Goal: Find specific page/section: Find specific page/section

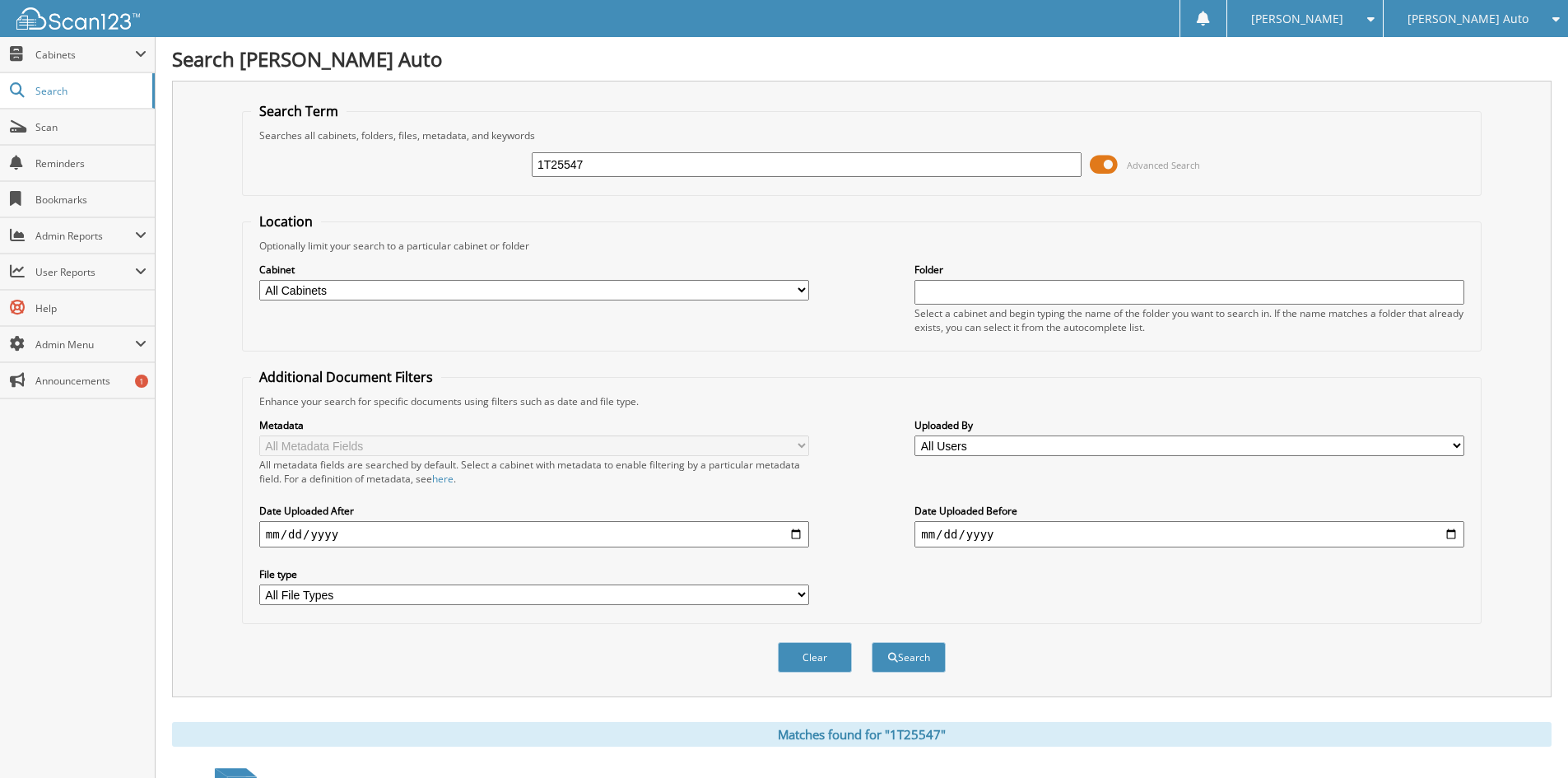
drag, startPoint x: 40, startPoint y: 156, endPoint x: -26, endPoint y: 164, distance: 66.5
type input "3t25611"
click at [872, 642] on button "Search" at bounding box center [908, 657] width 74 height 31
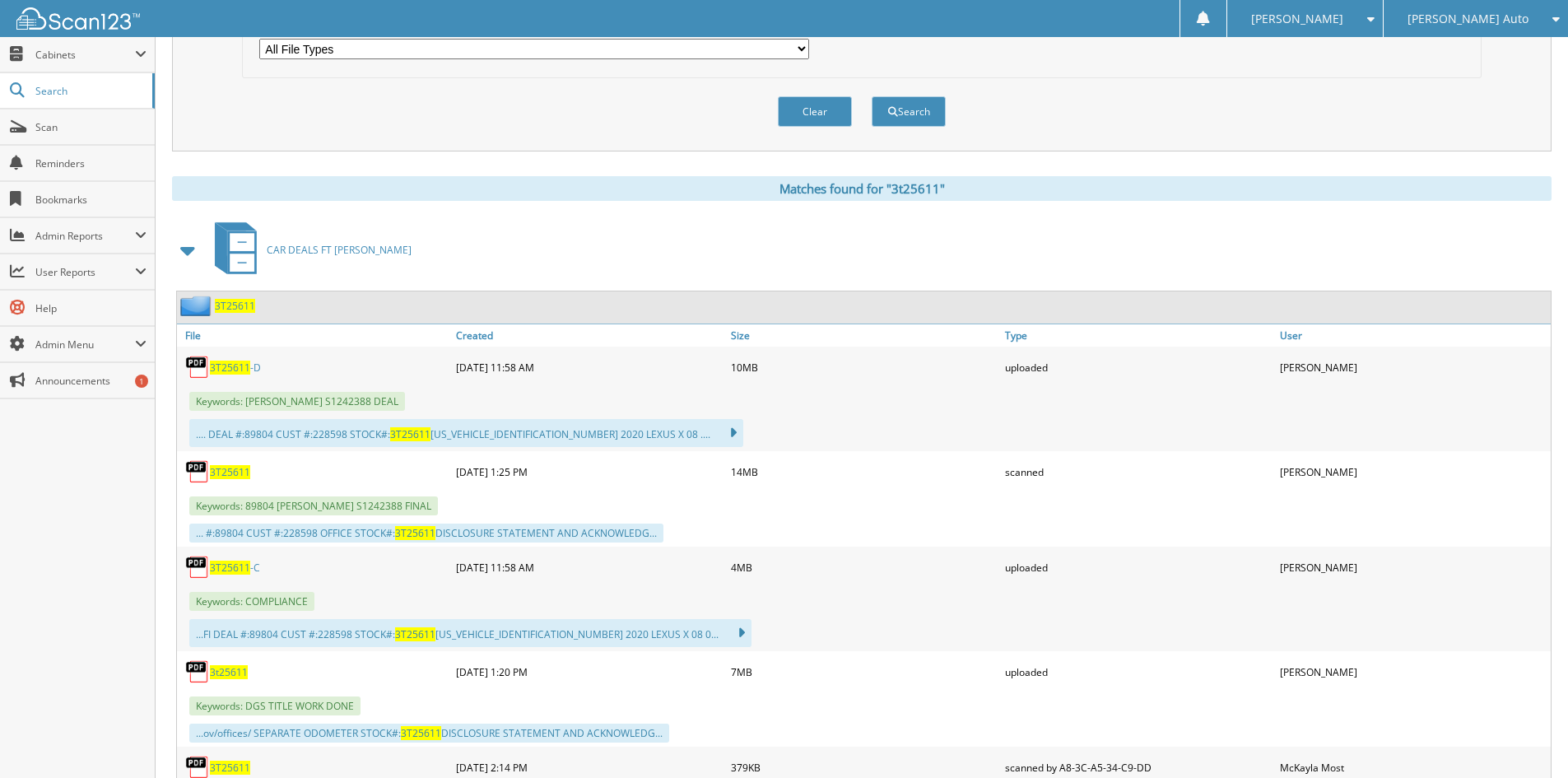
scroll to position [658, 0]
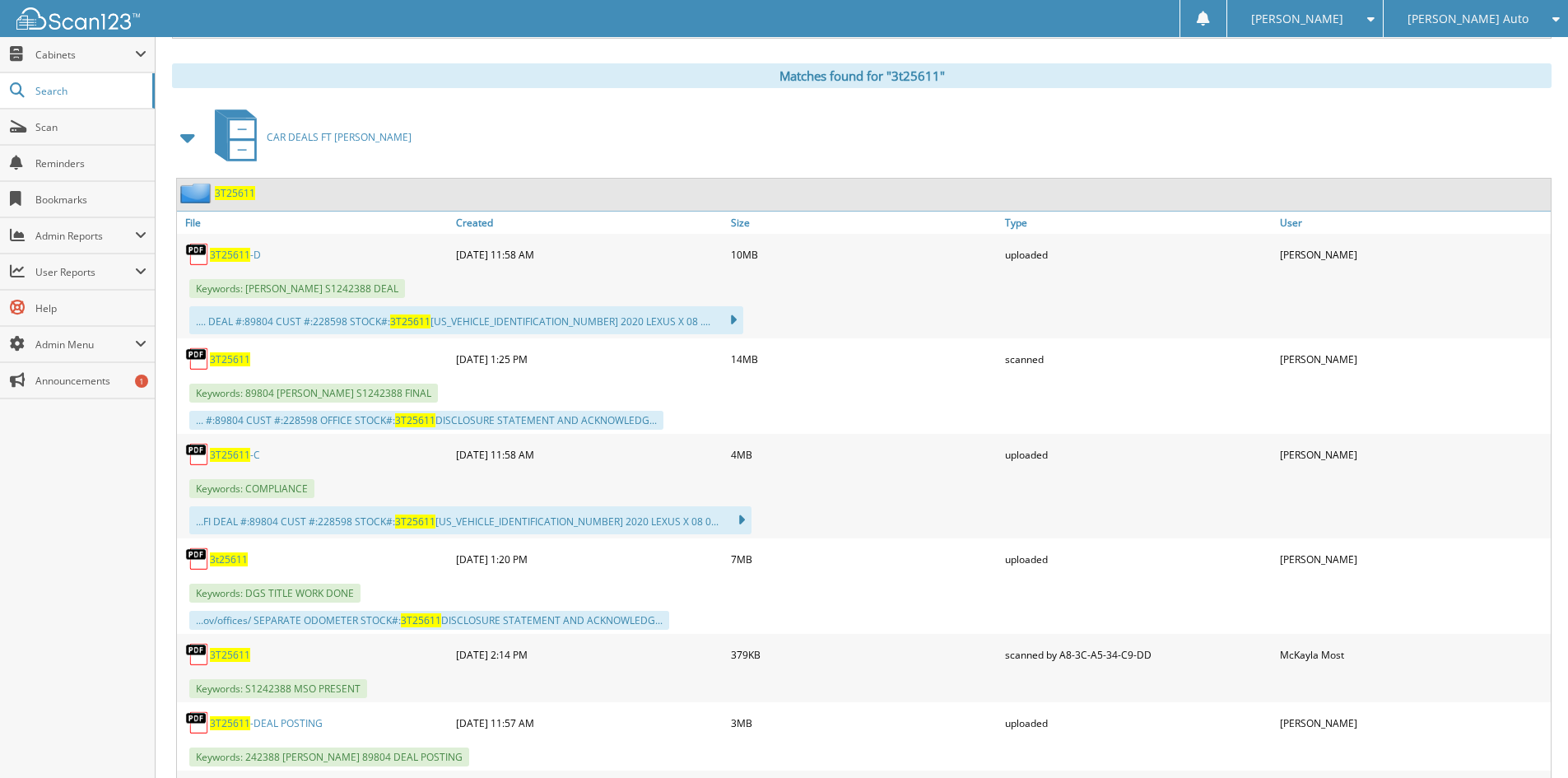
click at [236, 453] on span "3T25611" at bounding box center [230, 454] width 41 height 14
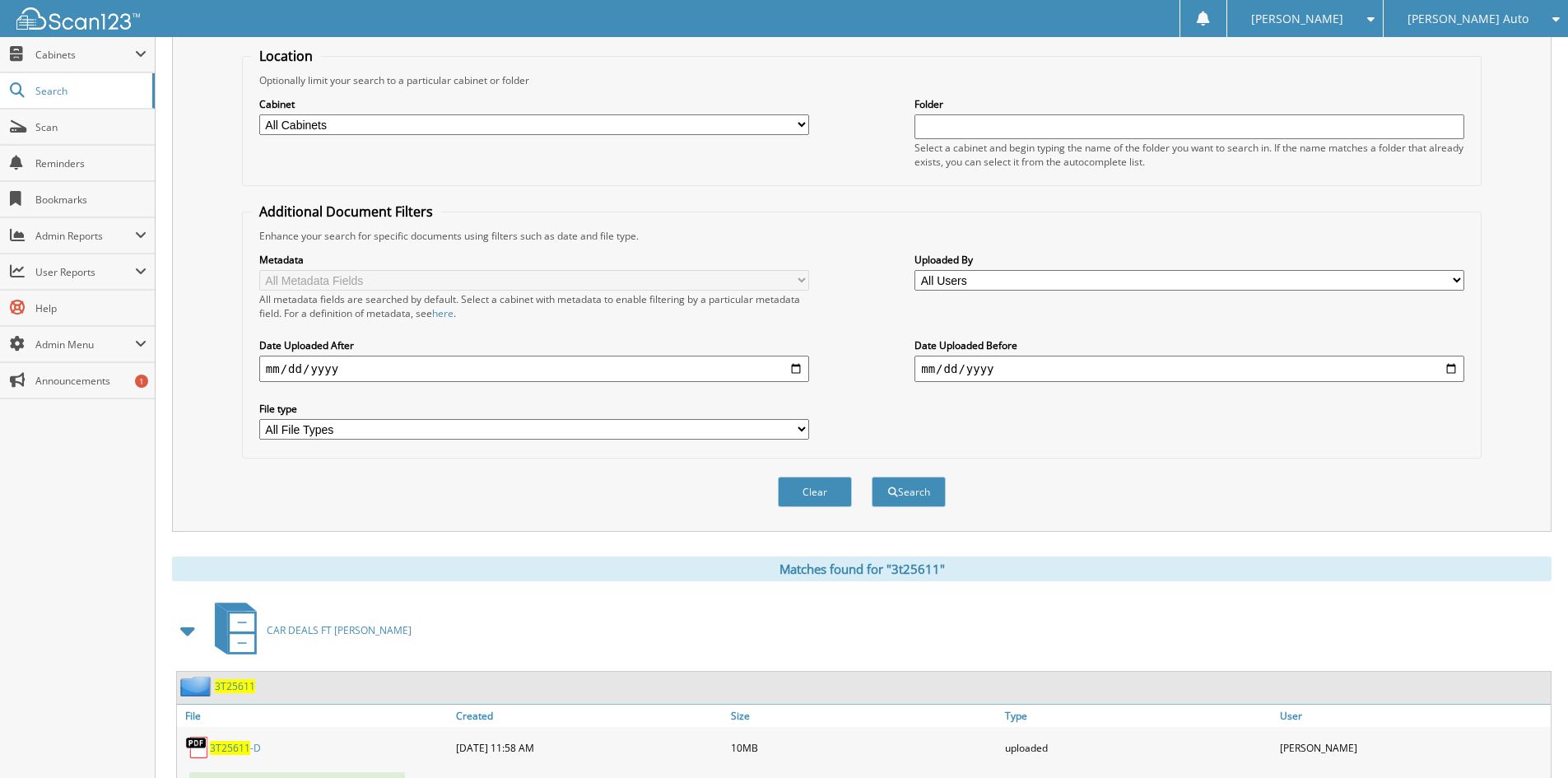
scroll to position [0, 0]
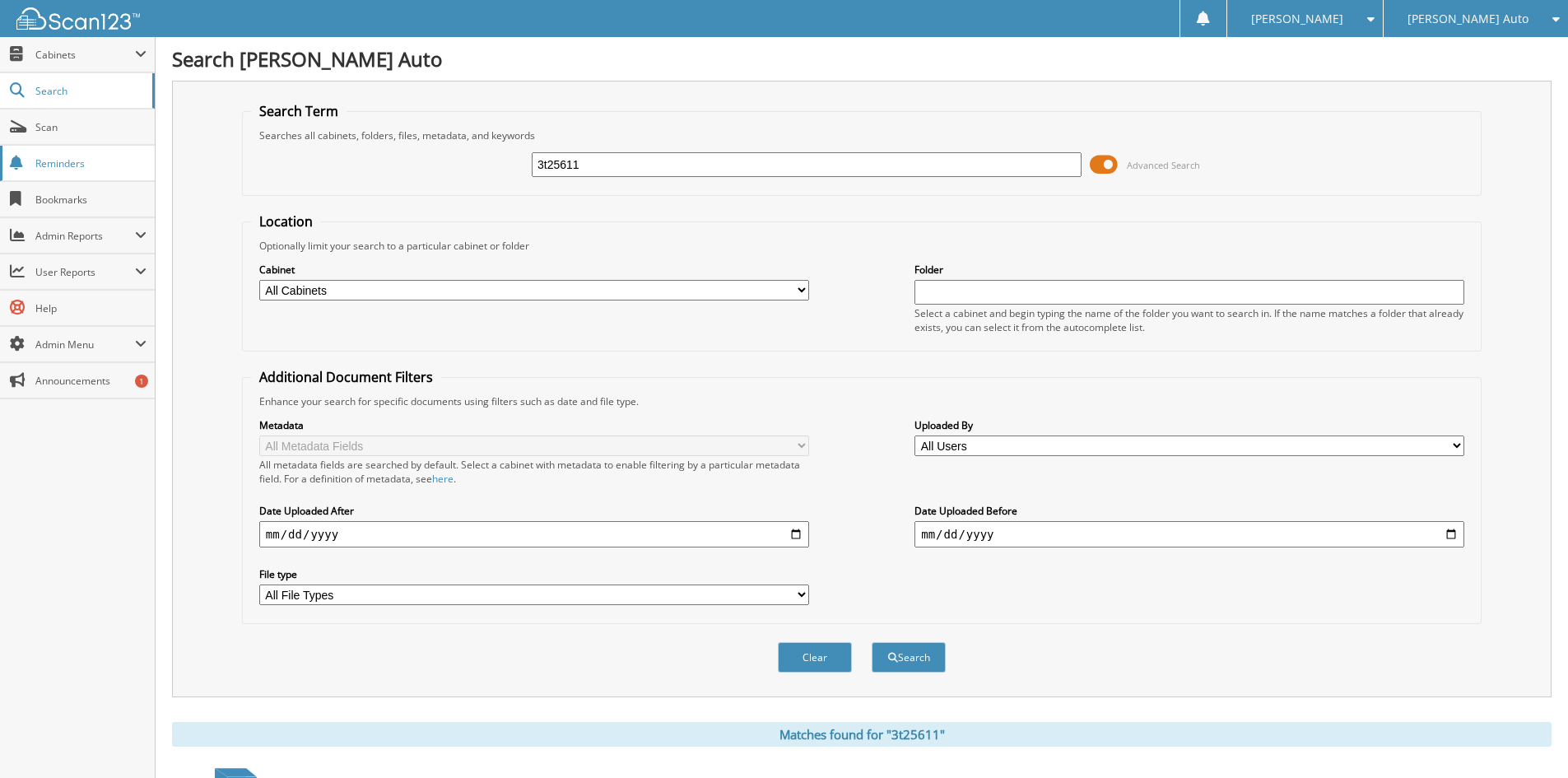
drag, startPoint x: 464, startPoint y: 169, endPoint x: 37, endPoint y: 179, distance: 427.1
type input "3p2762"
click at [872, 642] on button "Search" at bounding box center [908, 657] width 74 height 31
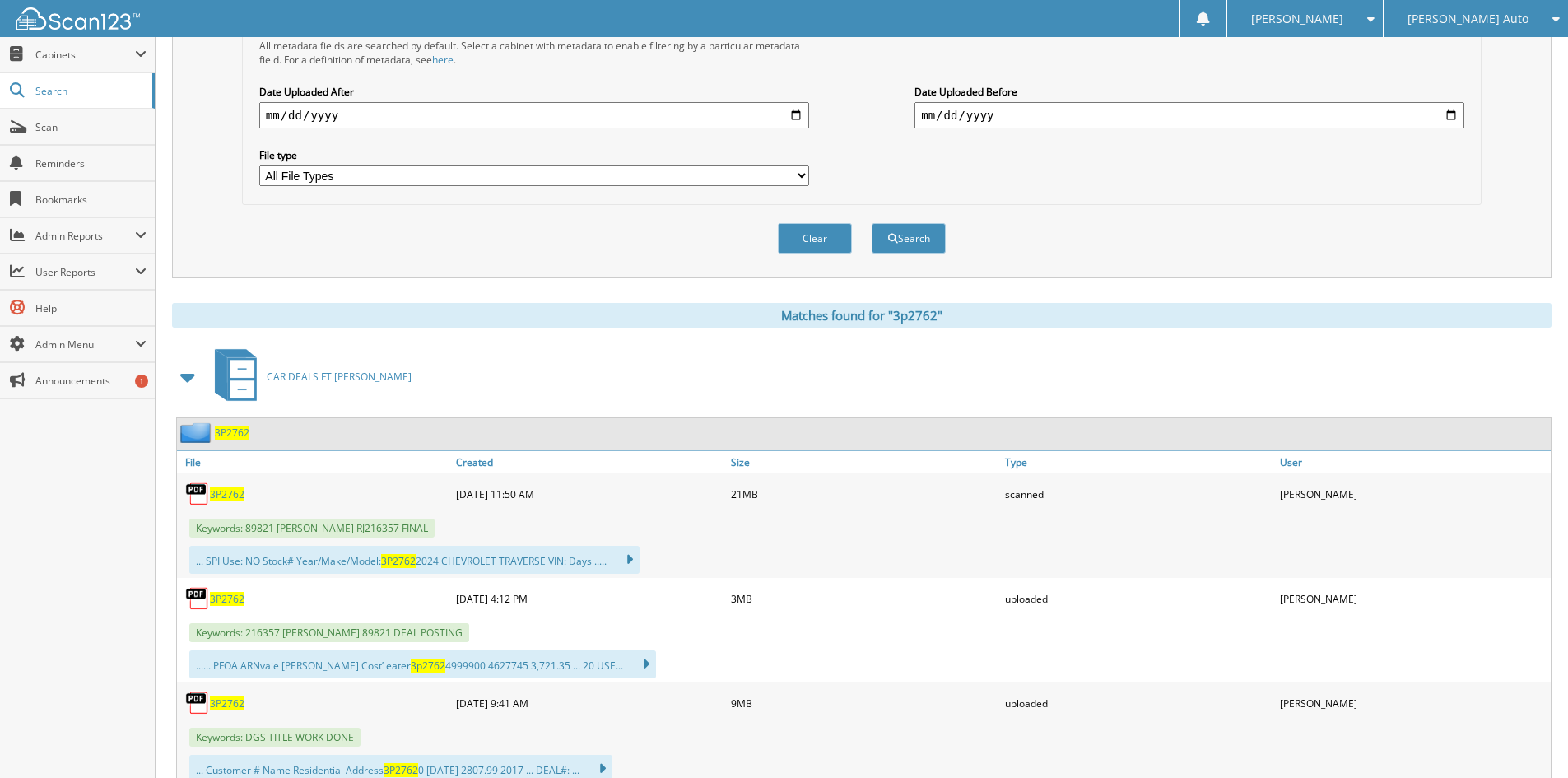
scroll to position [576, 0]
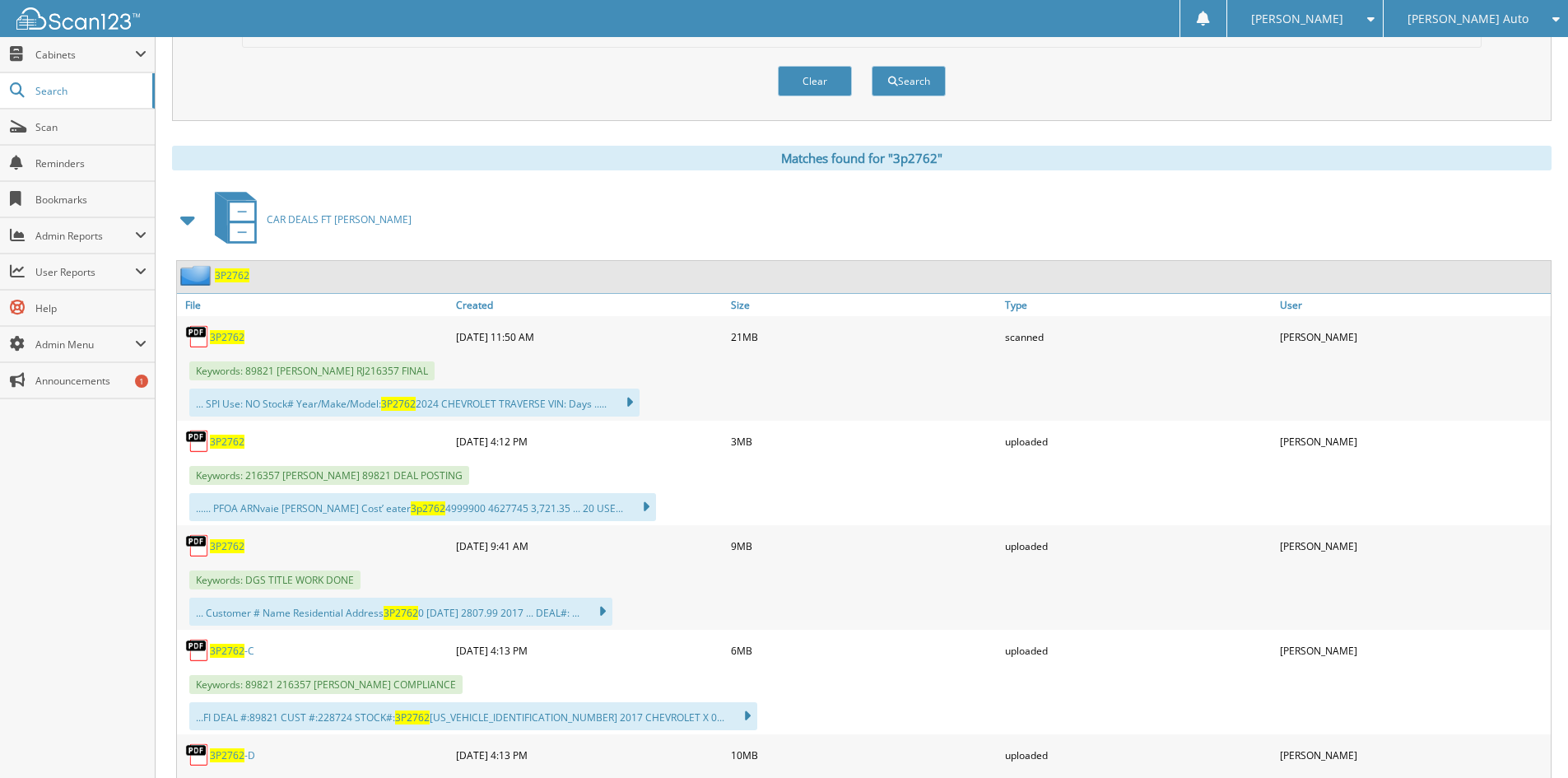
click at [234, 648] on span "3P2762" at bounding box center [227, 650] width 35 height 14
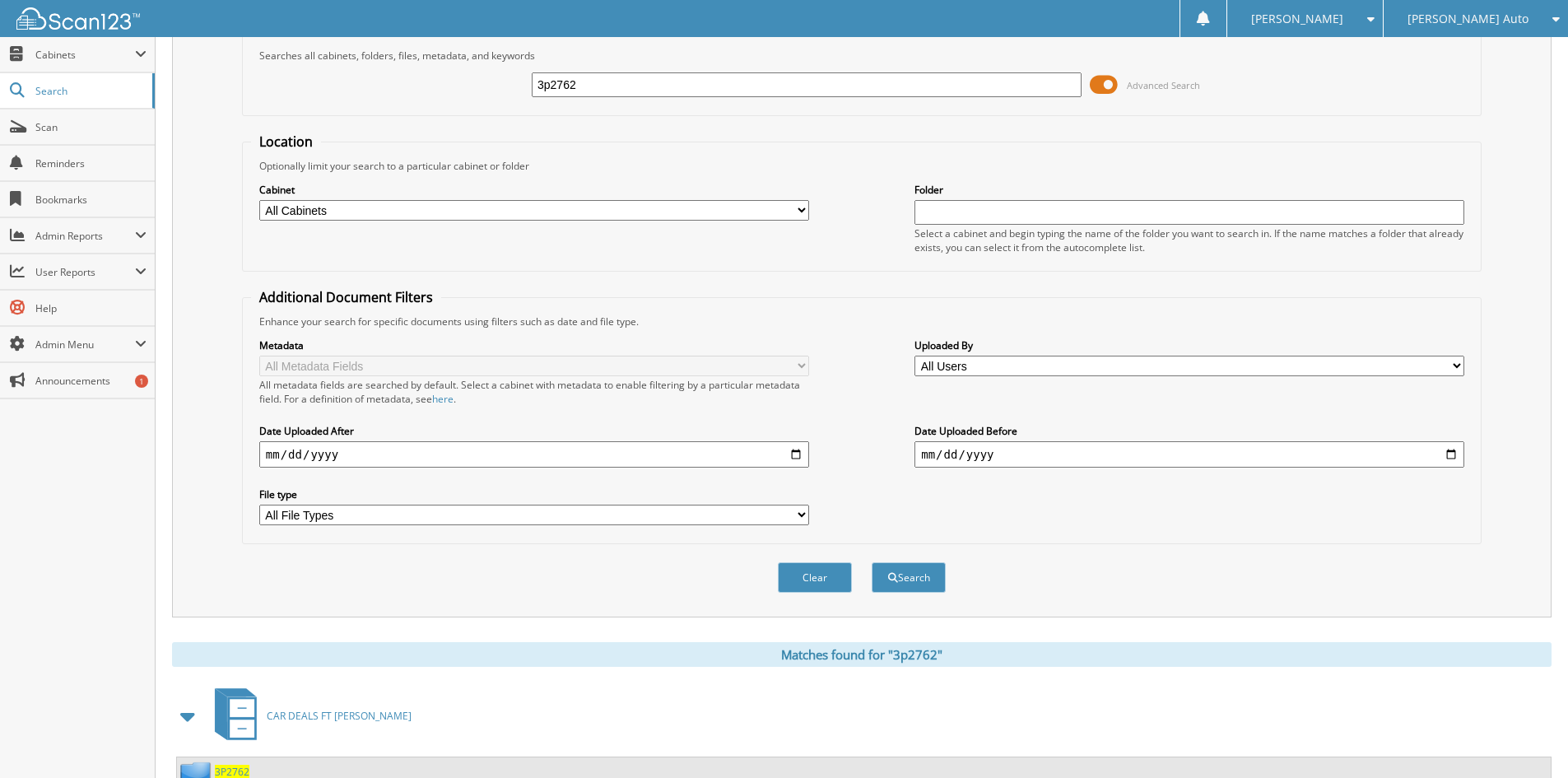
scroll to position [0, 0]
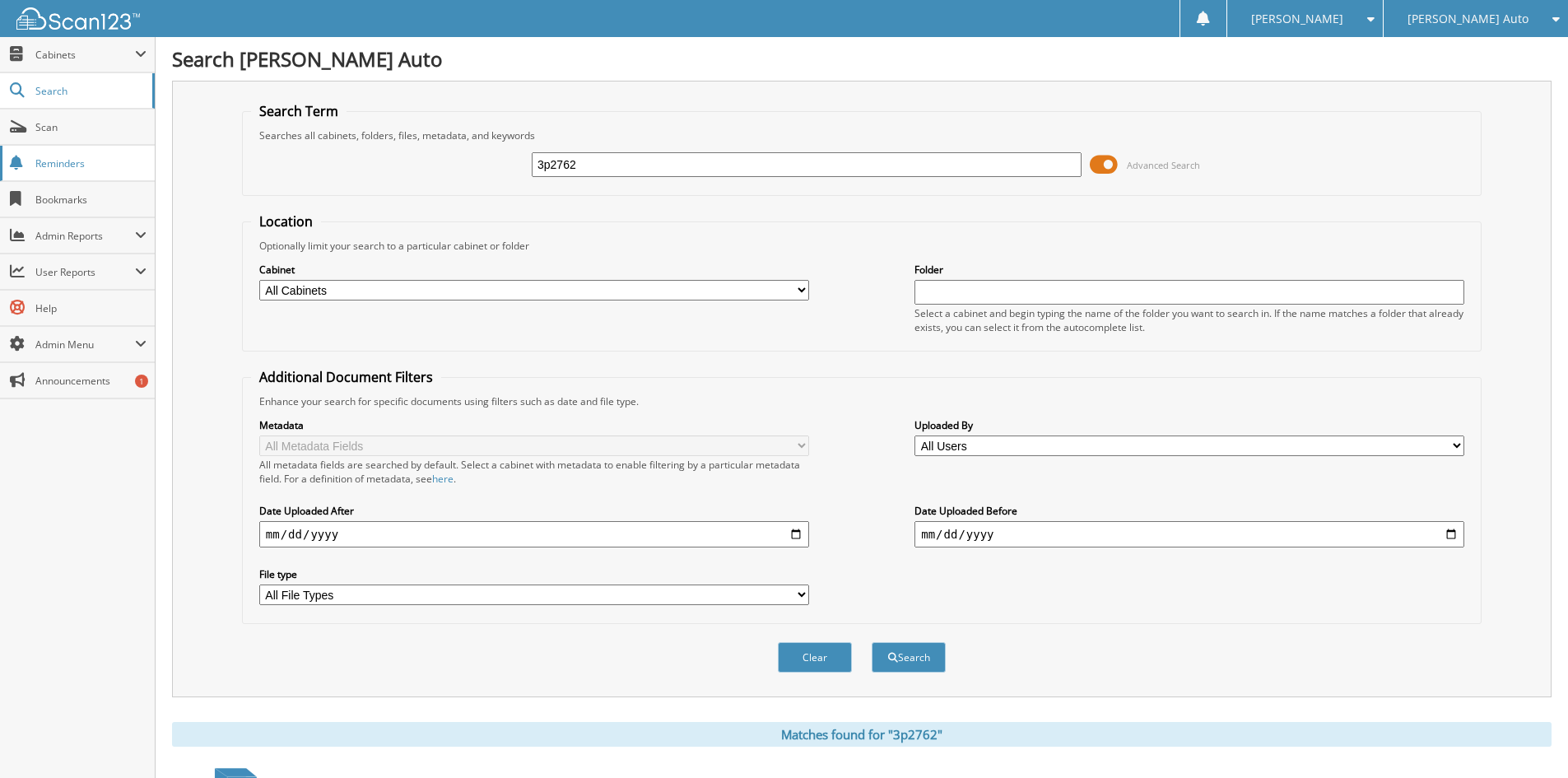
drag, startPoint x: 686, startPoint y: 166, endPoint x: 65, endPoint y: 168, distance: 621.0
type input "6p1526"
click at [872, 642] on button "Search" at bounding box center [908, 657] width 74 height 31
click at [1099, 169] on span at bounding box center [1104, 164] width 28 height 25
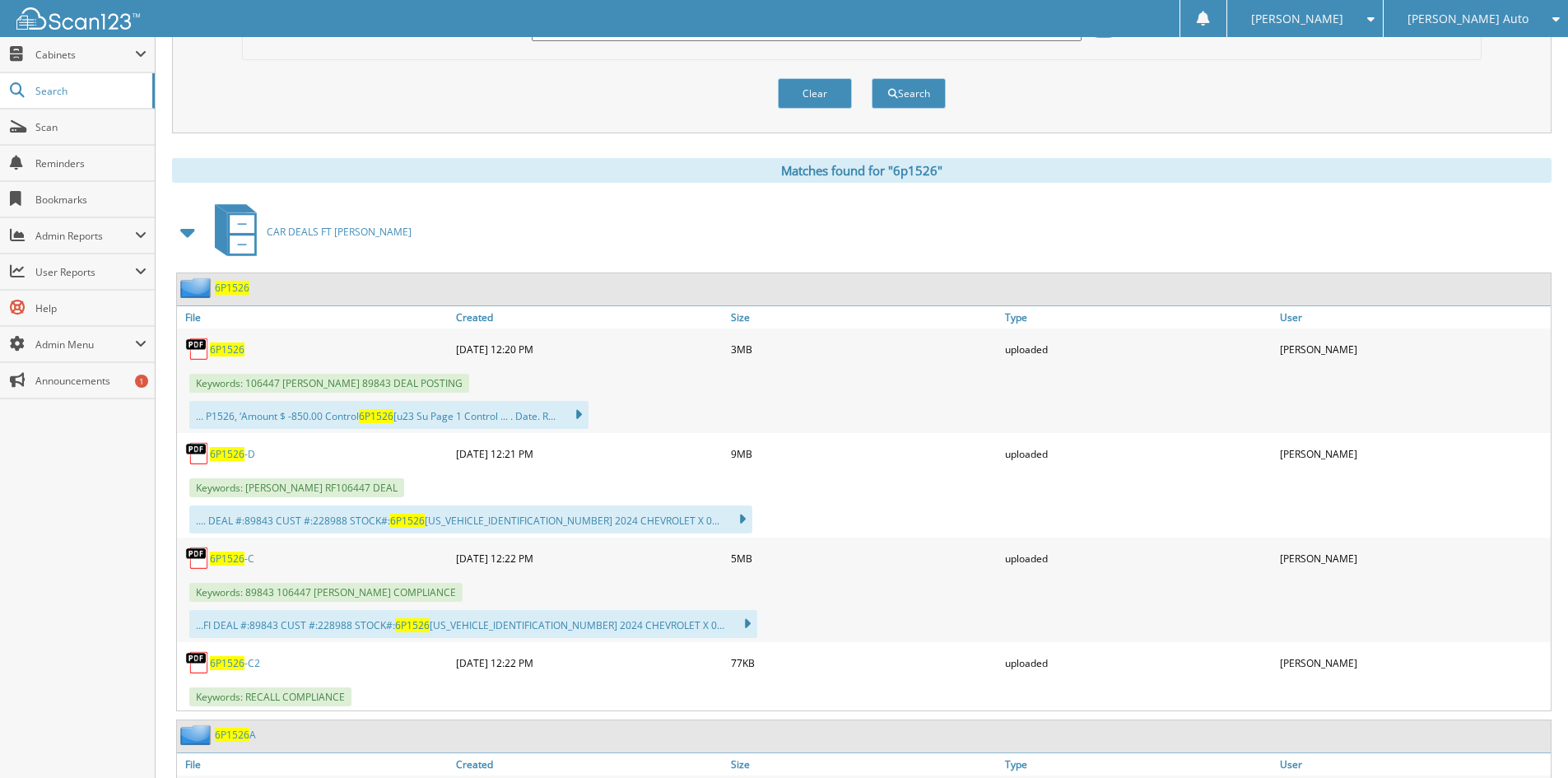
scroll to position [164, 0]
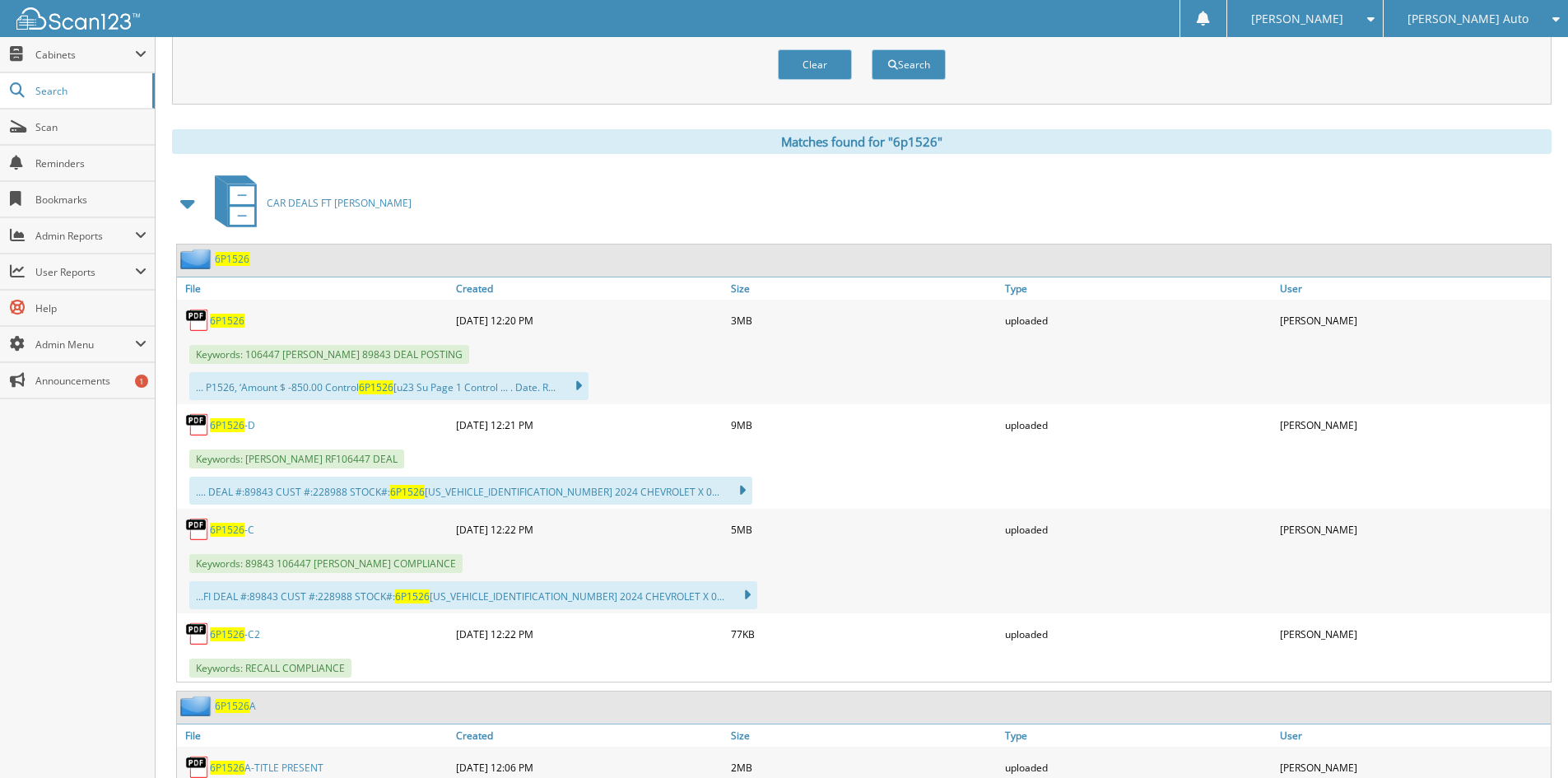
click at [227, 528] on span "6P1526" at bounding box center [227, 530] width 35 height 14
click at [231, 417] on div "6P1526 -D" at bounding box center [314, 425] width 275 height 33
click at [227, 418] on link "6P1526 -D" at bounding box center [232, 425] width 46 height 14
